Goal: Information Seeking & Learning: Learn about a topic

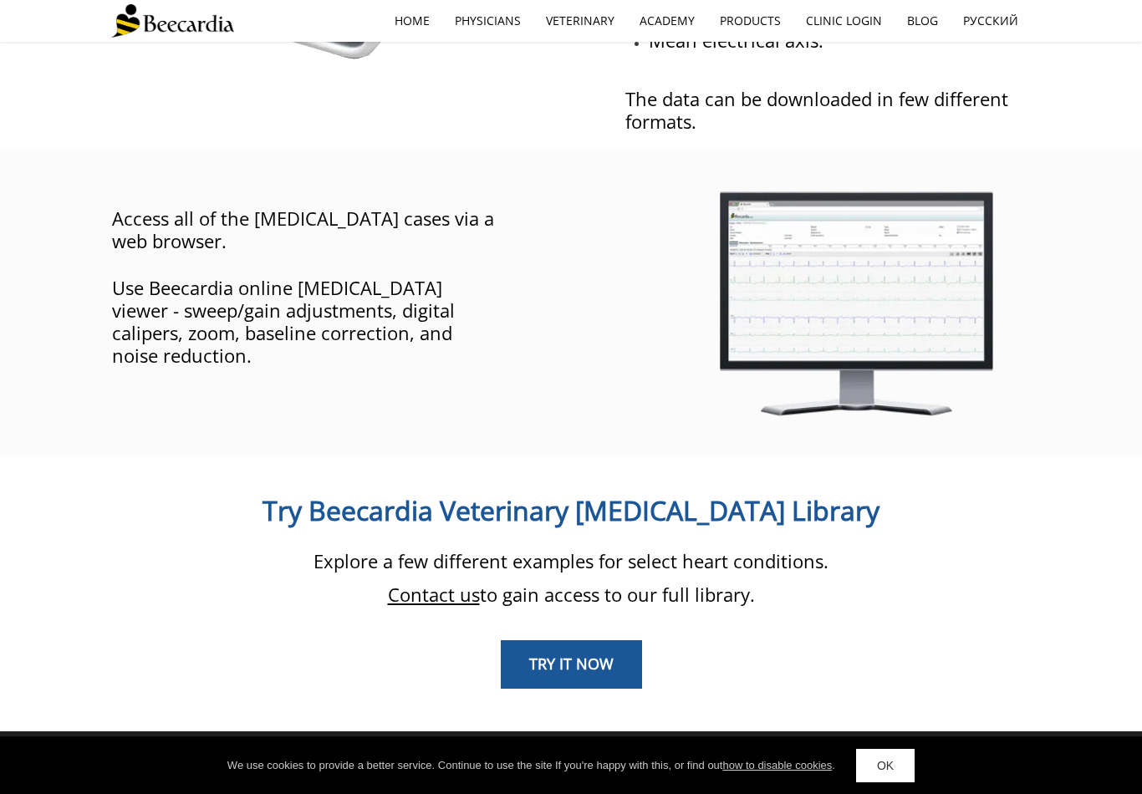
scroll to position [1119, 0]
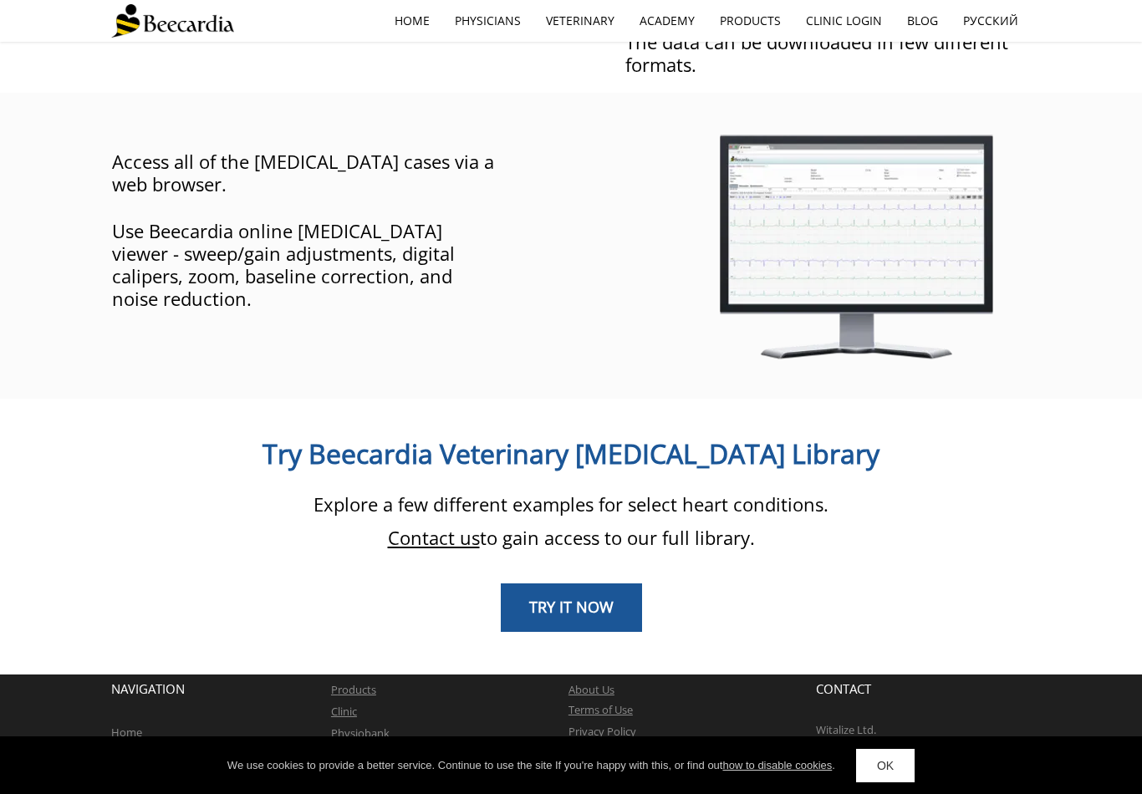
click at [597, 597] on span "TRY IT NOW" at bounding box center [571, 607] width 84 height 20
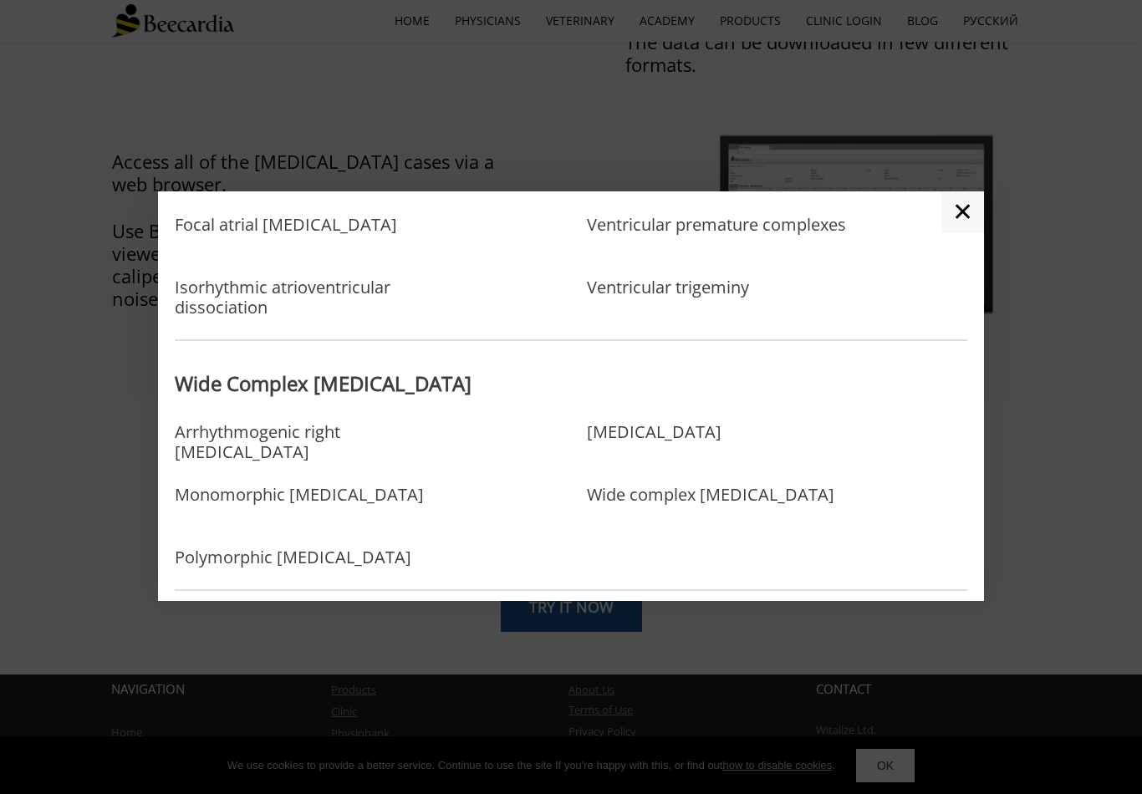
scroll to position [996, 0]
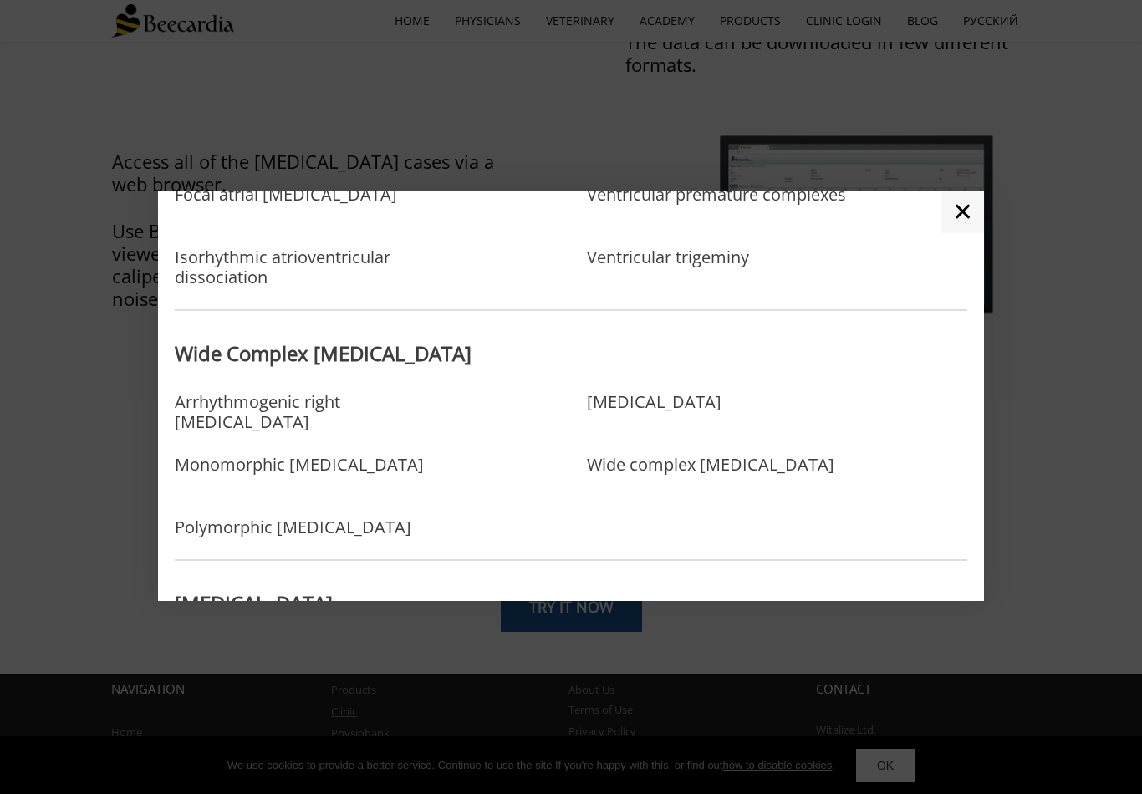
click at [967, 227] on link "✕" at bounding box center [962, 212] width 43 height 42
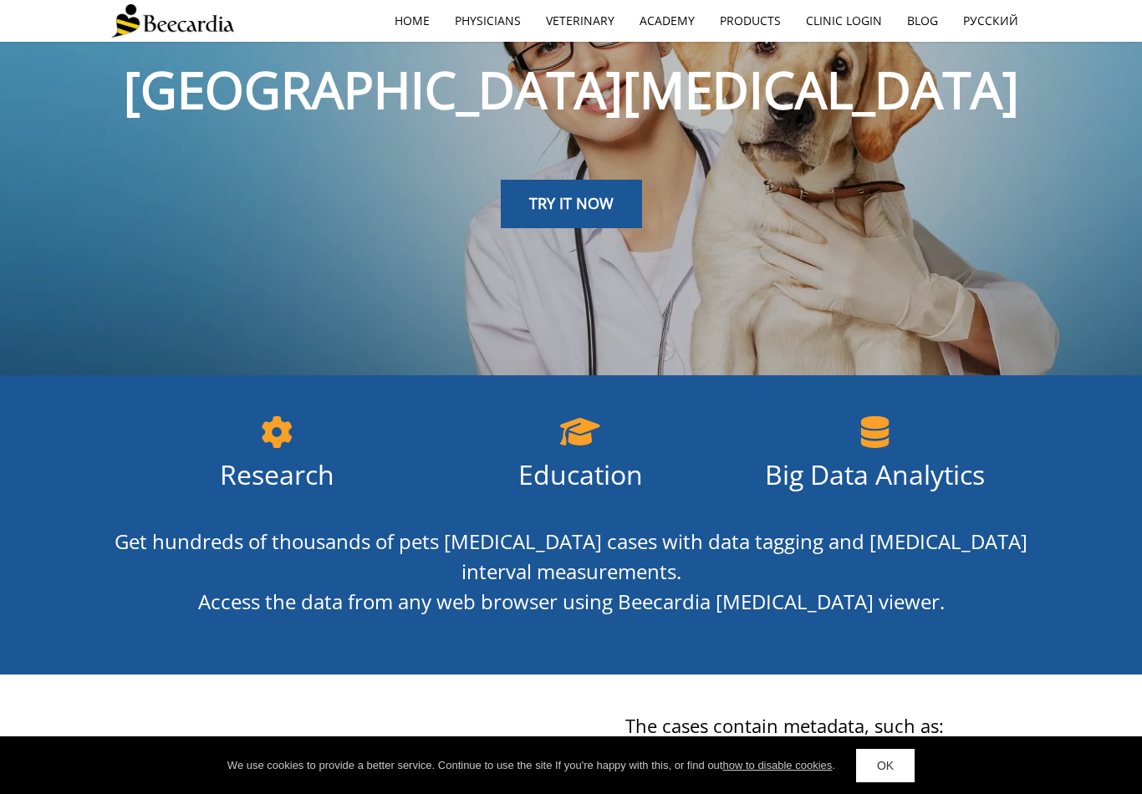
scroll to position [0, 0]
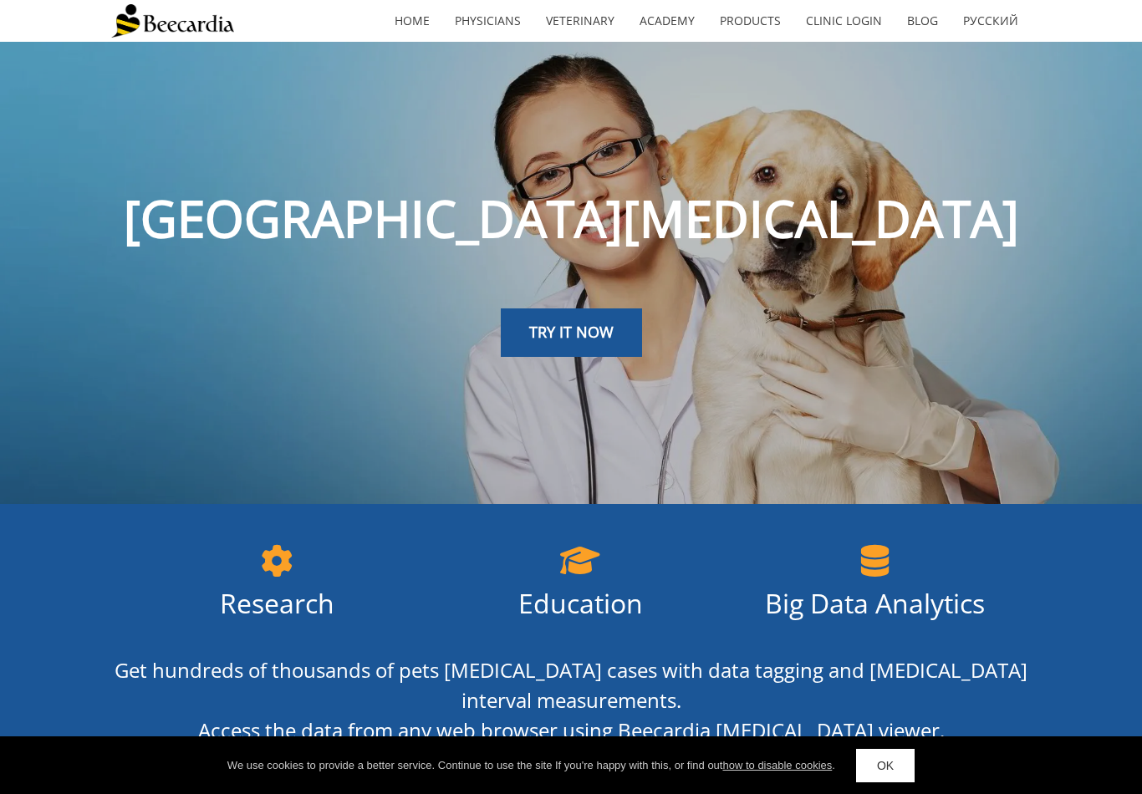
click at [0, 0] on link "Veterinarians" at bounding box center [0, 0] width 0 height 0
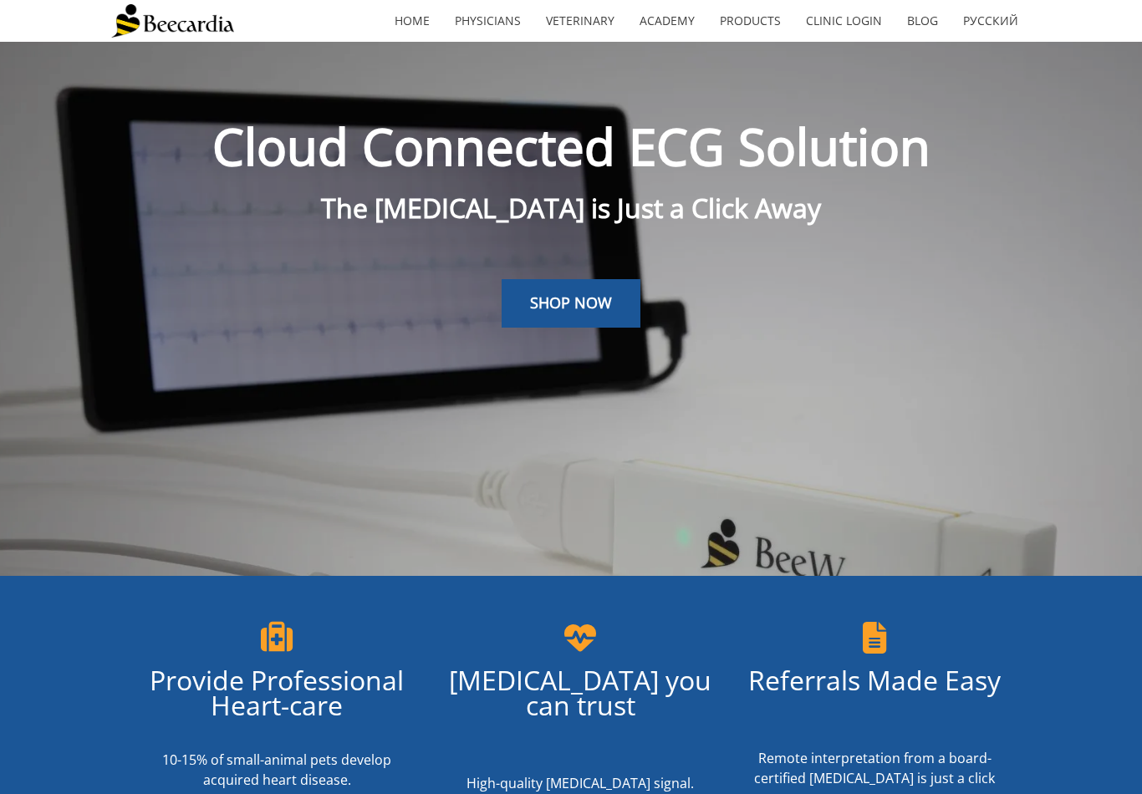
click at [0, 0] on link "[GEOGRAPHIC_DATA]" at bounding box center [0, 0] width 0 height 0
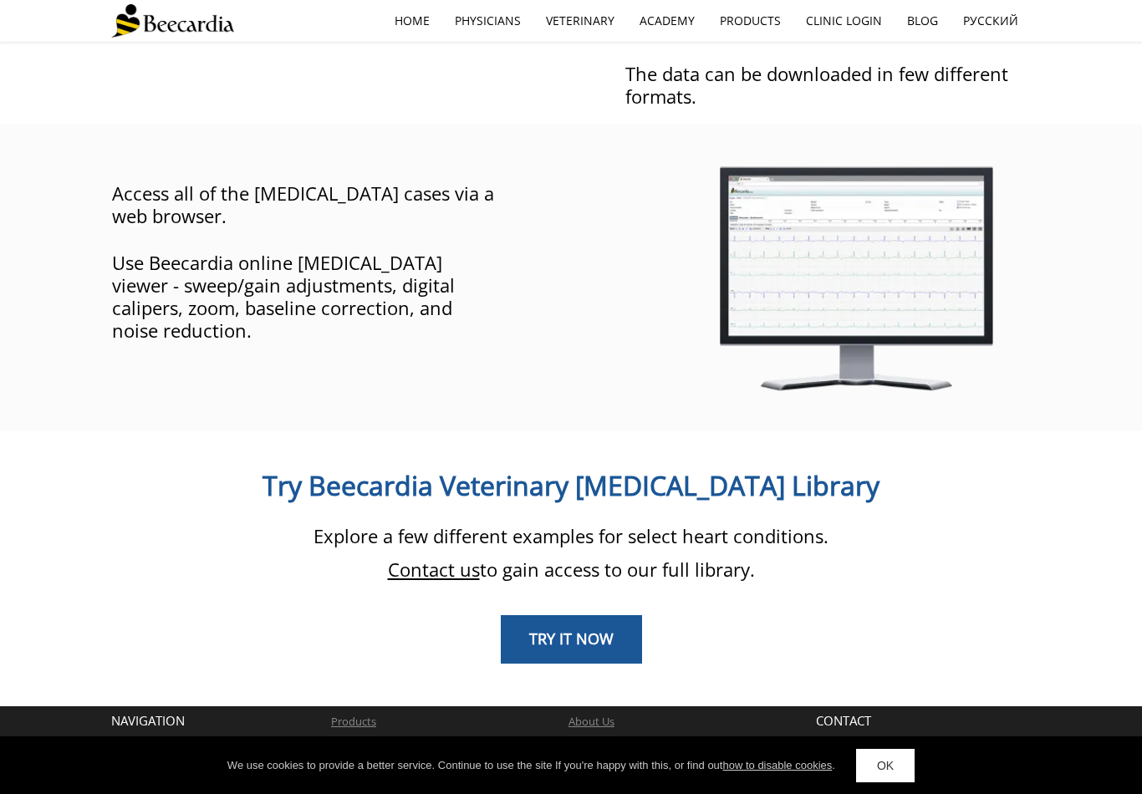
scroll to position [1119, 0]
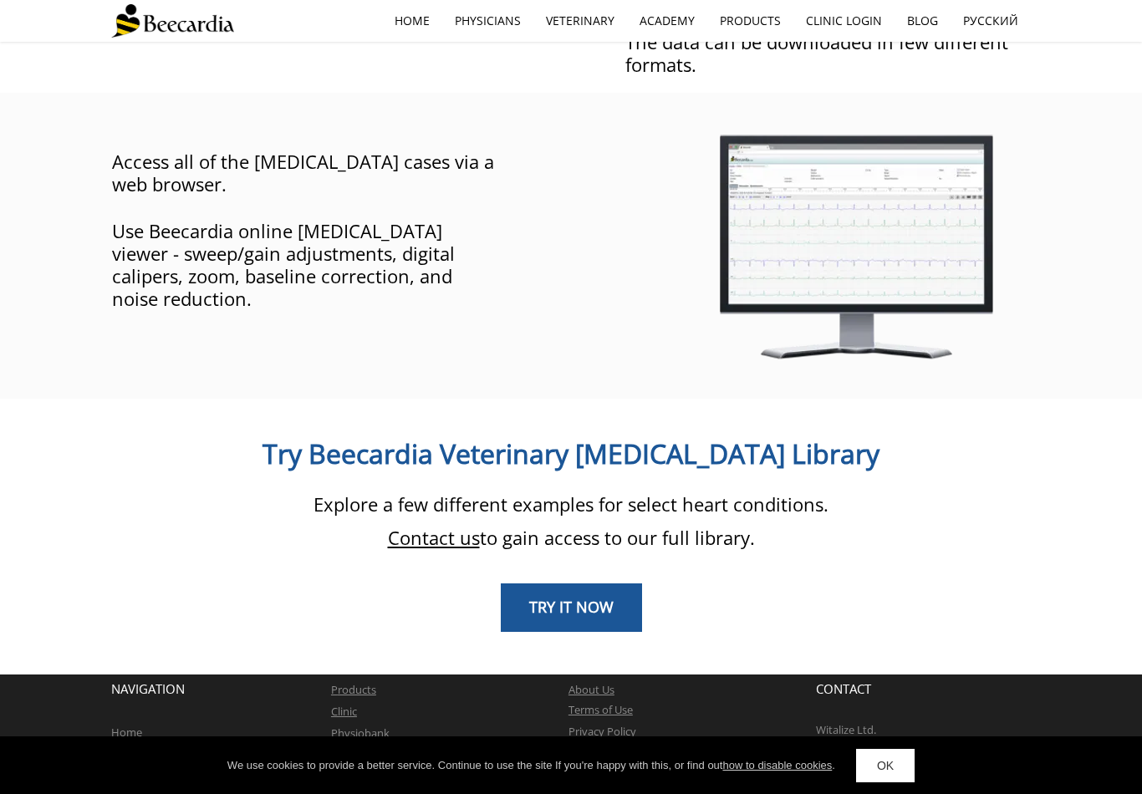
click at [602, 597] on span "TRY IT NOW" at bounding box center [571, 607] width 84 height 20
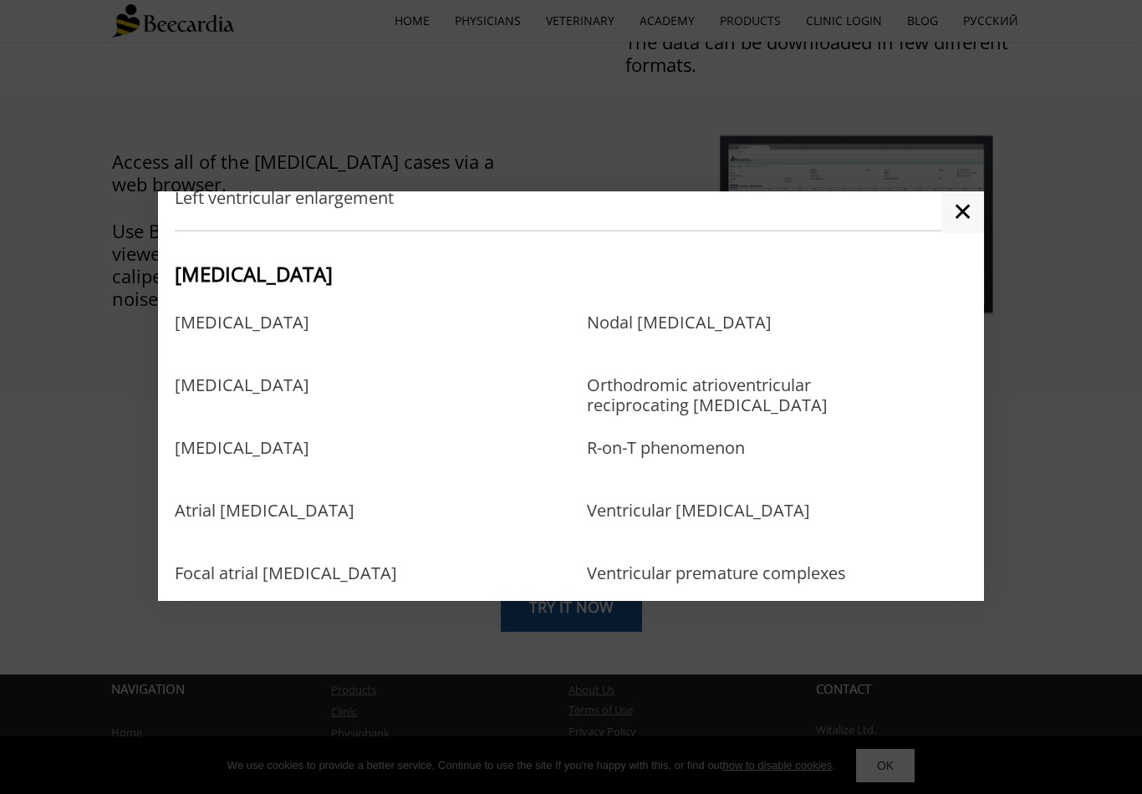
scroll to position [653, 0]
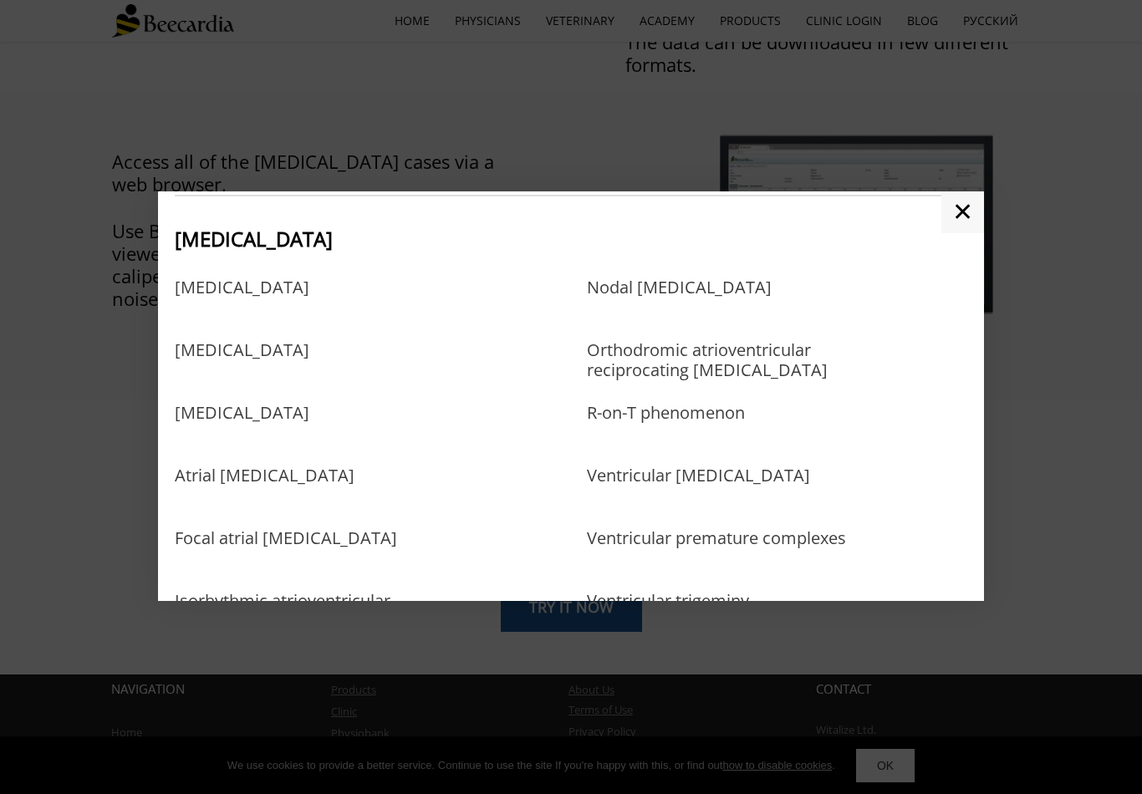
click at [249, 305] on link "[MEDICAL_DATA]" at bounding box center [242, 304] width 135 height 54
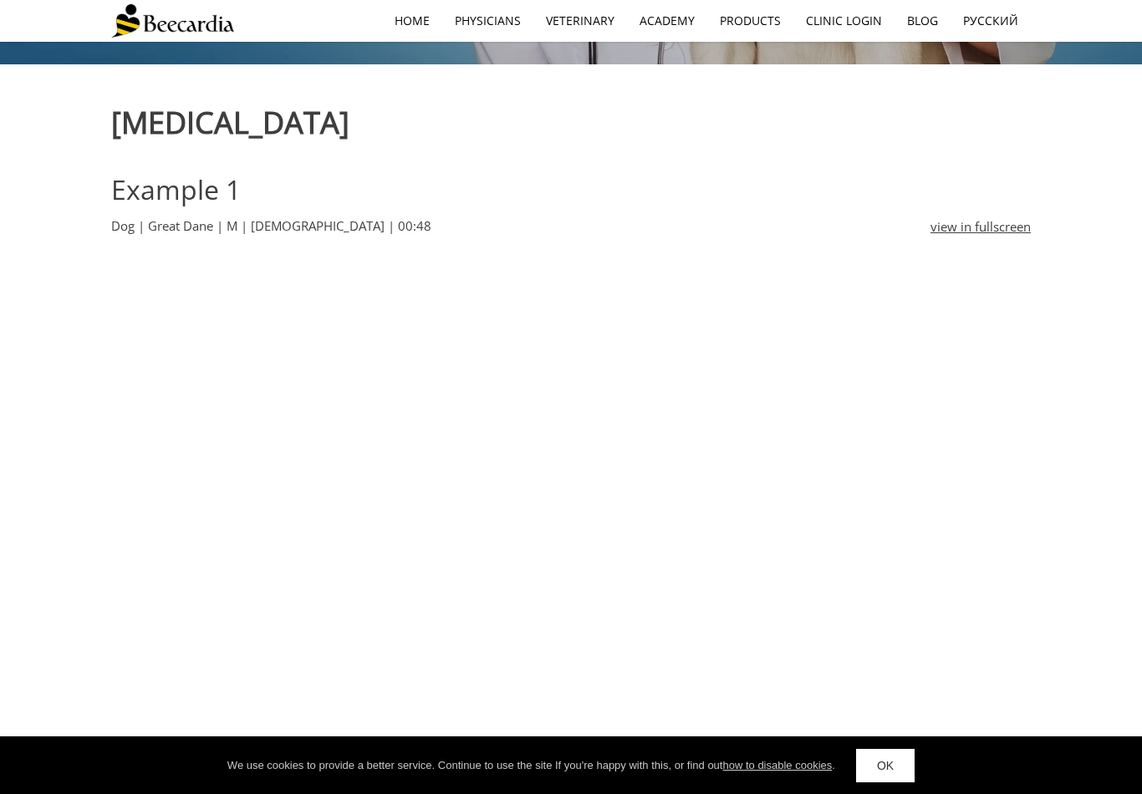
scroll to position [438, 0]
